Goal: Navigation & Orientation: Go to known website

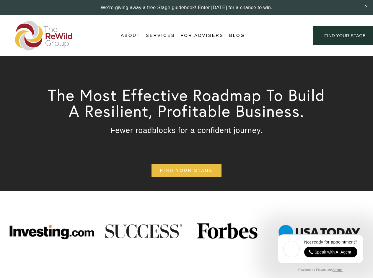
click at [279, 36] on div "Login Account" at bounding box center [279, 36] width 46 height 8
